Goal: Obtain resource: Obtain resource

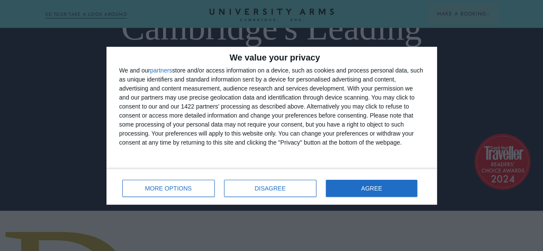
scroll to position [54, 0]
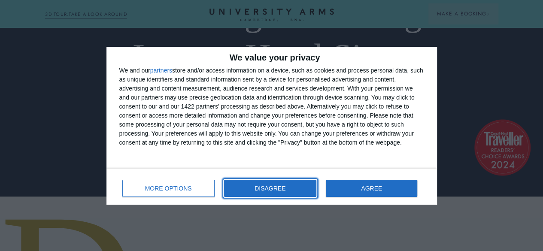
click at [257, 186] on button "DISAGREE" at bounding box center [270, 188] width 92 height 17
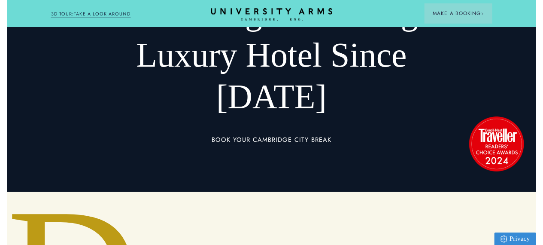
scroll to position [0, 0]
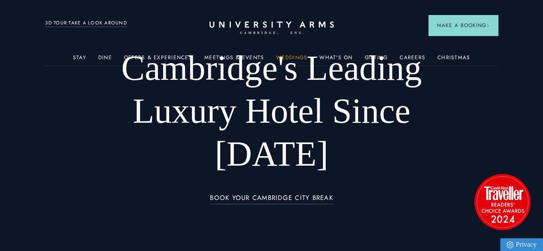
click at [287, 57] on link "Weddings" at bounding box center [291, 59] width 31 height 11
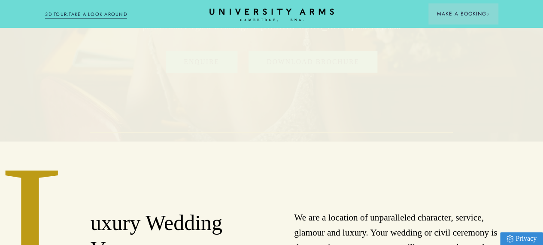
scroll to position [151, 0]
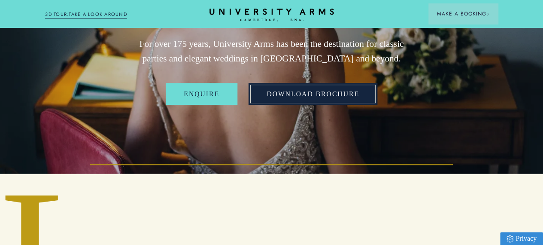
click at [298, 105] on link "Download Brochure" at bounding box center [312, 94] width 129 height 22
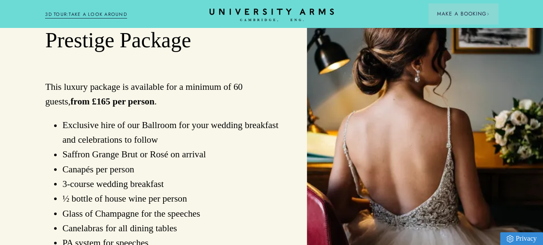
scroll to position [650, 0]
click at [151, 11] on button "Deluxe" at bounding box center [138, 3] width 46 height 15
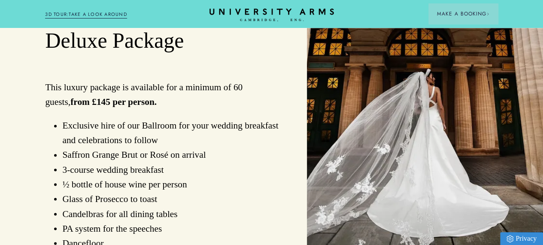
click at [196, 11] on button "Elegant" at bounding box center [202, 3] width 51 height 15
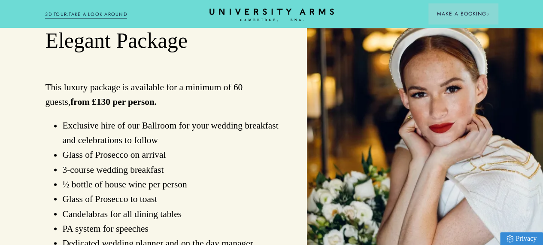
click at [75, 11] on button "Prestige" at bounding box center [71, 3] width 52 height 15
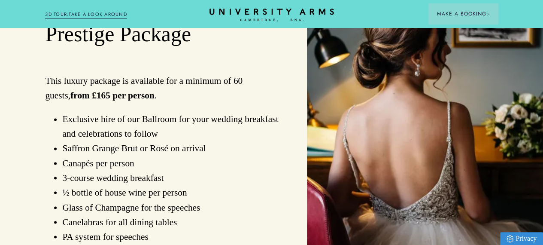
scroll to position [635, 0]
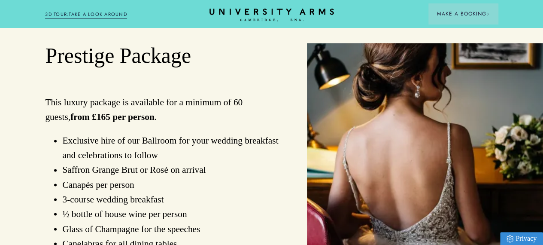
click at [198, 26] on button "Elegant" at bounding box center [202, 18] width 51 height 15
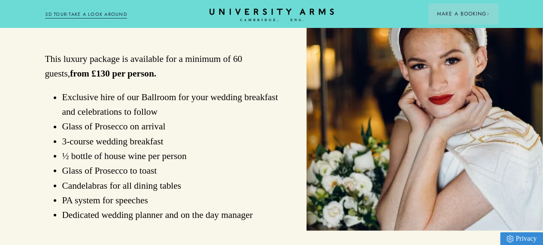
scroll to position [640, 3]
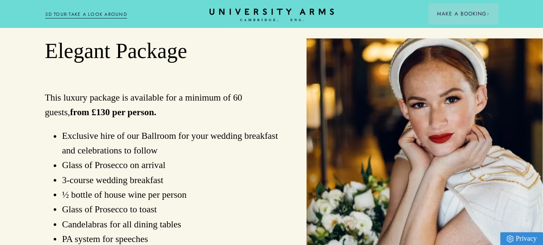
click at [139, 21] on button "Deluxe" at bounding box center [137, 13] width 46 height 15
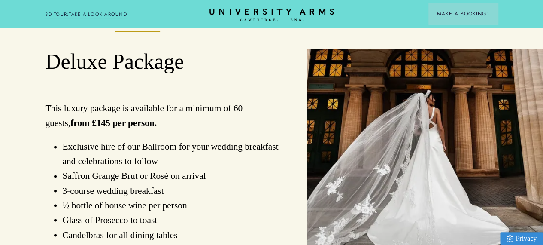
scroll to position [625, 0]
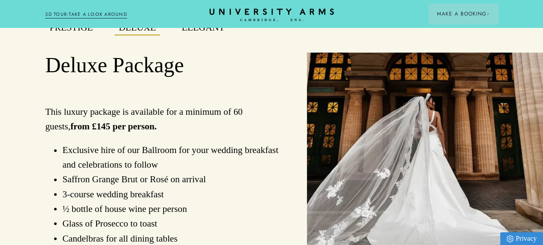
click at [209, 36] on button "Elegant" at bounding box center [202, 28] width 51 height 15
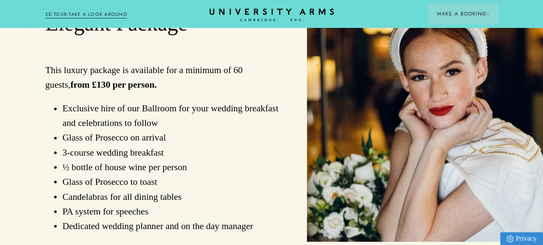
scroll to position [666, 0]
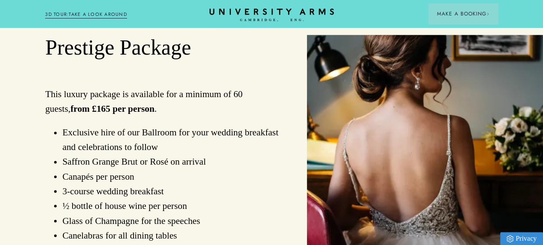
scroll to position [640, 0]
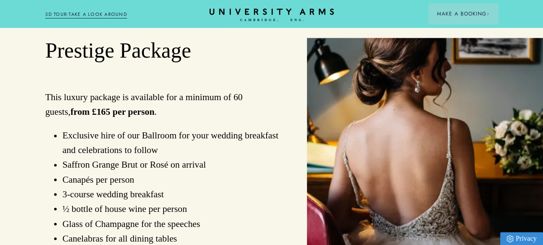
click at [146, 21] on button "Deluxe" at bounding box center [138, 13] width 46 height 15
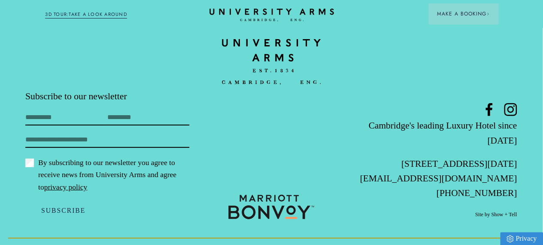
scroll to position [3049, 4]
